Goal: Task Accomplishment & Management: Manage account settings

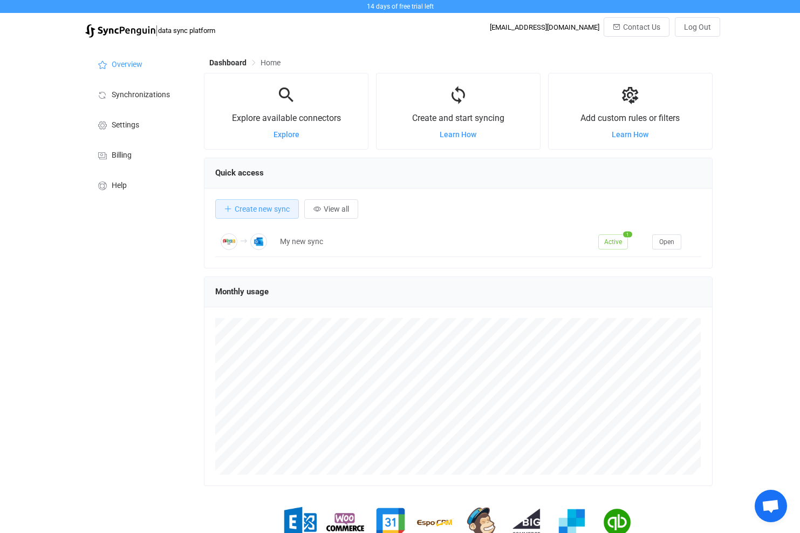
scroll to position [209, 509]
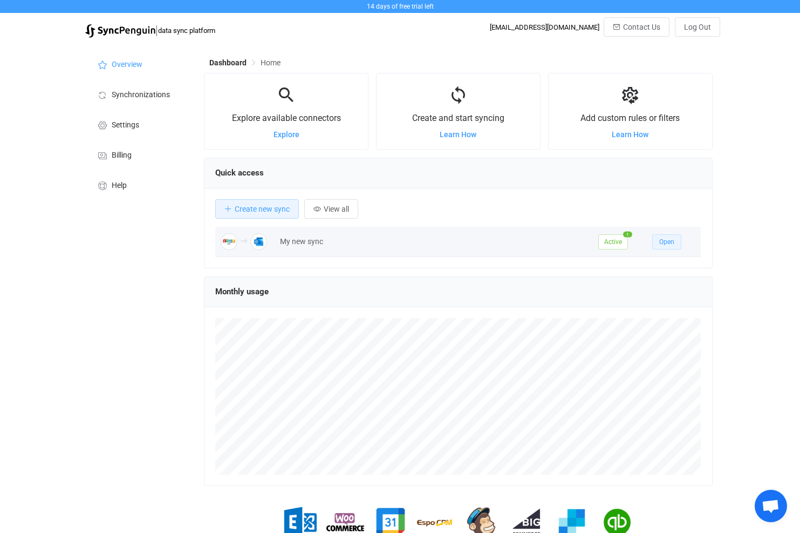
click at [665, 242] on span "Open" at bounding box center [666, 242] width 15 height 8
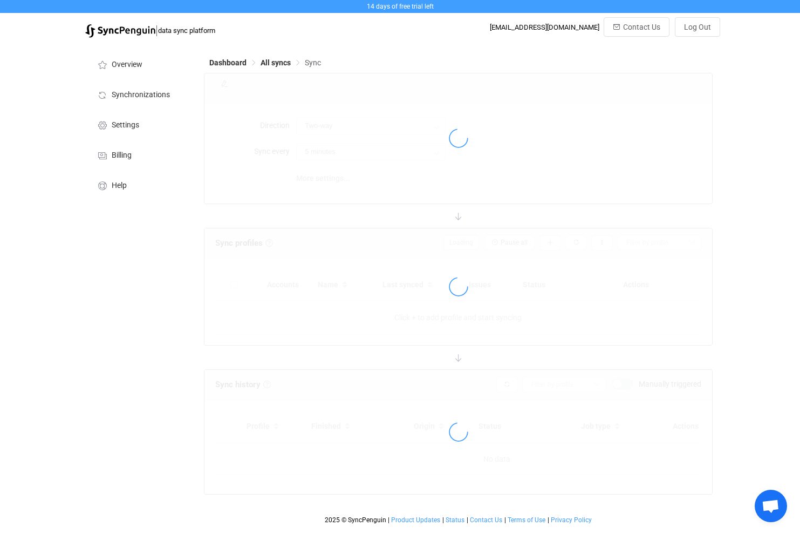
type input "Zoho CRM → Outlook"
type input "10 minutes"
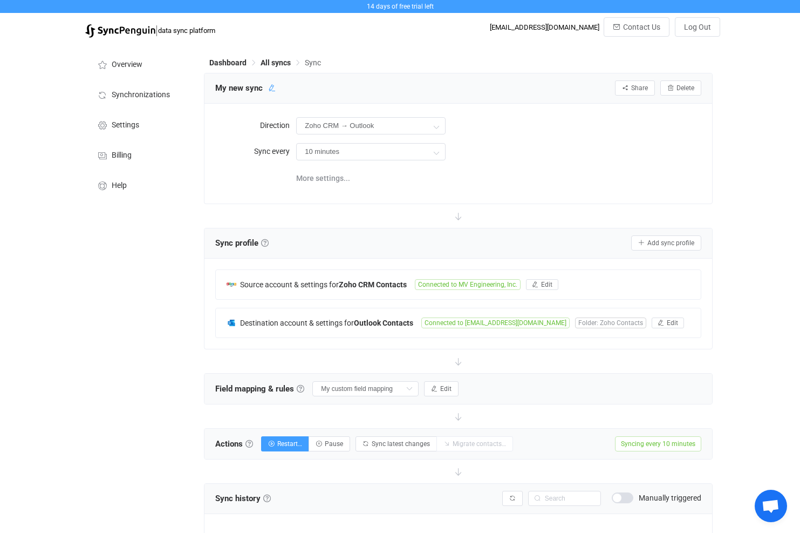
click at [275, 87] on icon at bounding box center [272, 88] width 8 height 8
click at [251, 90] on input "My new sync" at bounding box center [261, 88] width 103 height 16
type input "MVE Contacts Sync"
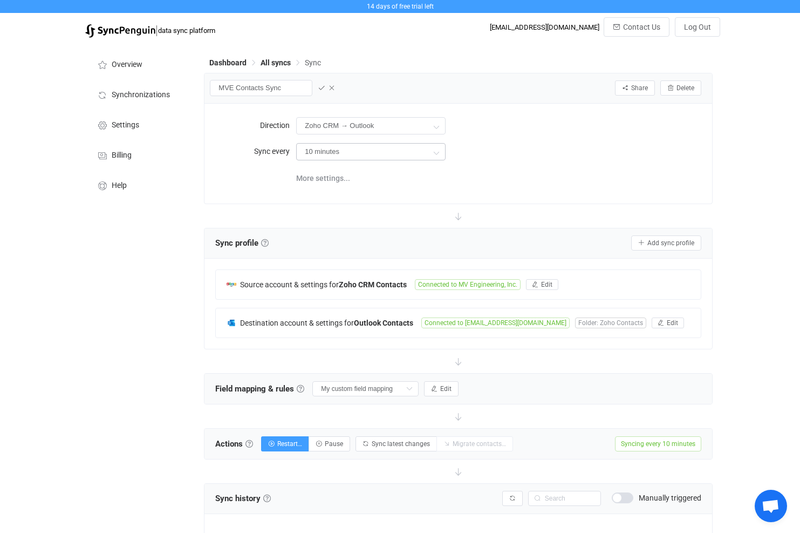
click at [439, 151] on icon at bounding box center [435, 152] width 13 height 22
click at [320, 87] on icon at bounding box center [322, 88] width 8 height 8
click at [127, 123] on span "Settings" at bounding box center [126, 125] width 28 height 9
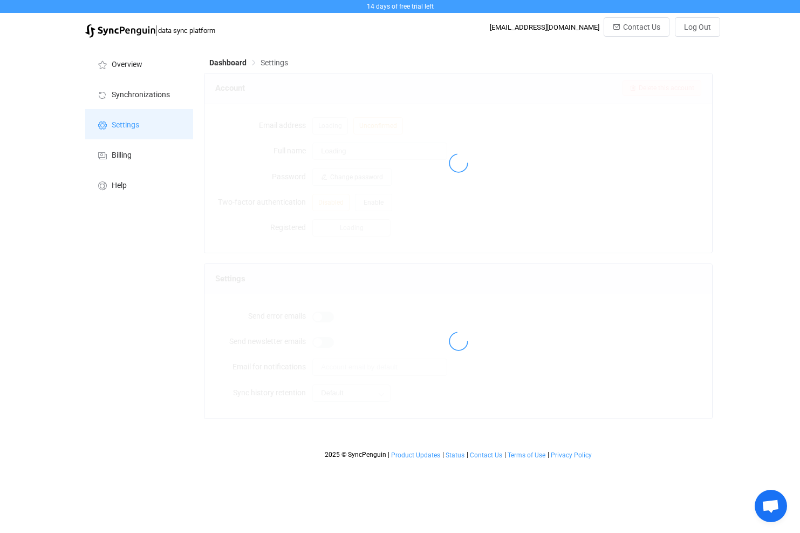
type input "[PERSON_NAME]"
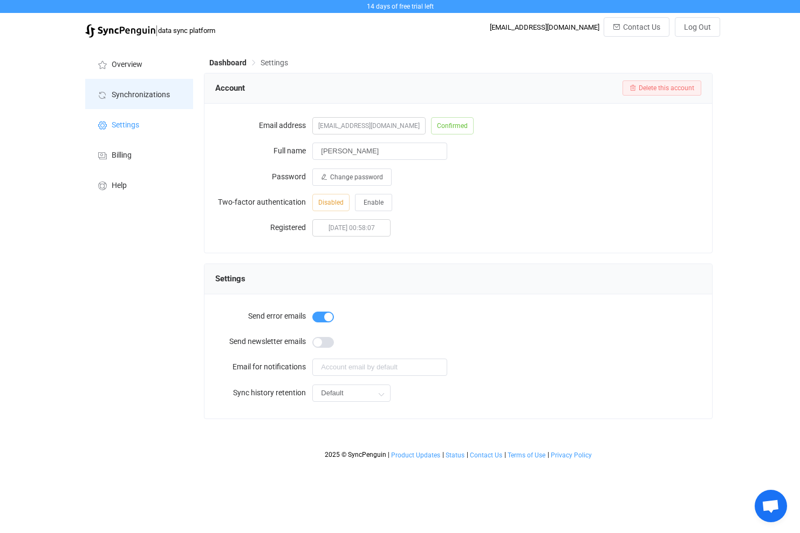
click at [140, 93] on span "Synchronizations" at bounding box center [141, 95] width 58 height 9
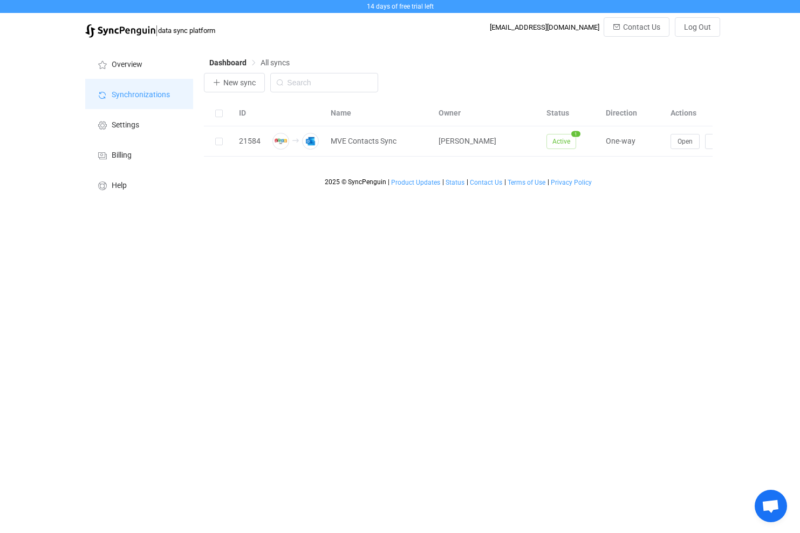
scroll to position [0, 33]
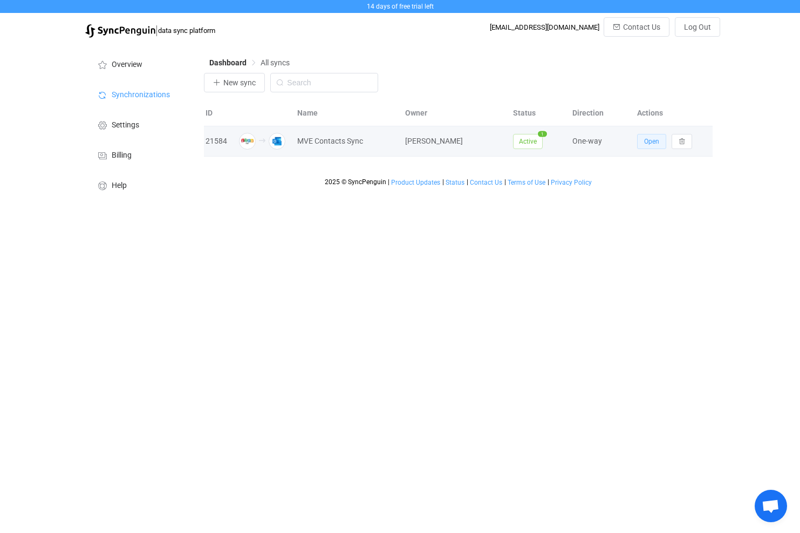
click at [650, 140] on span "Open" at bounding box center [651, 142] width 15 height 8
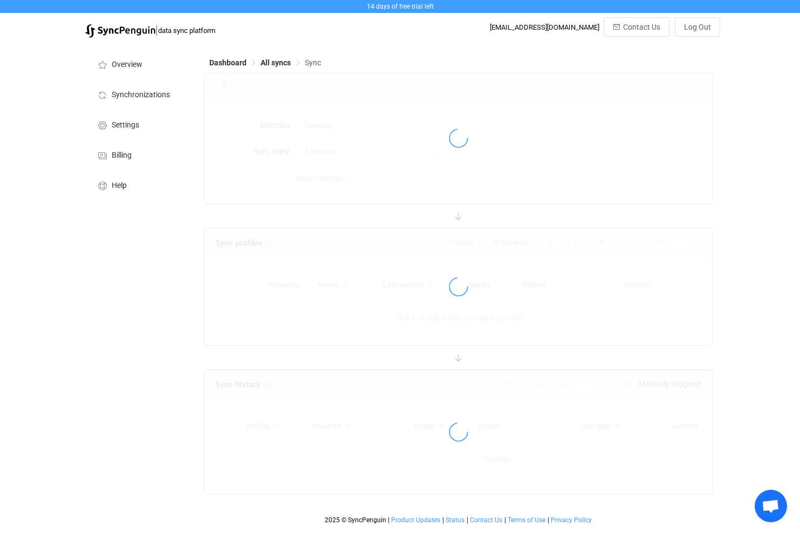
type input "Zoho CRM → Outlook"
type input "10 minutes"
